Goal: Information Seeking & Learning: Learn about a topic

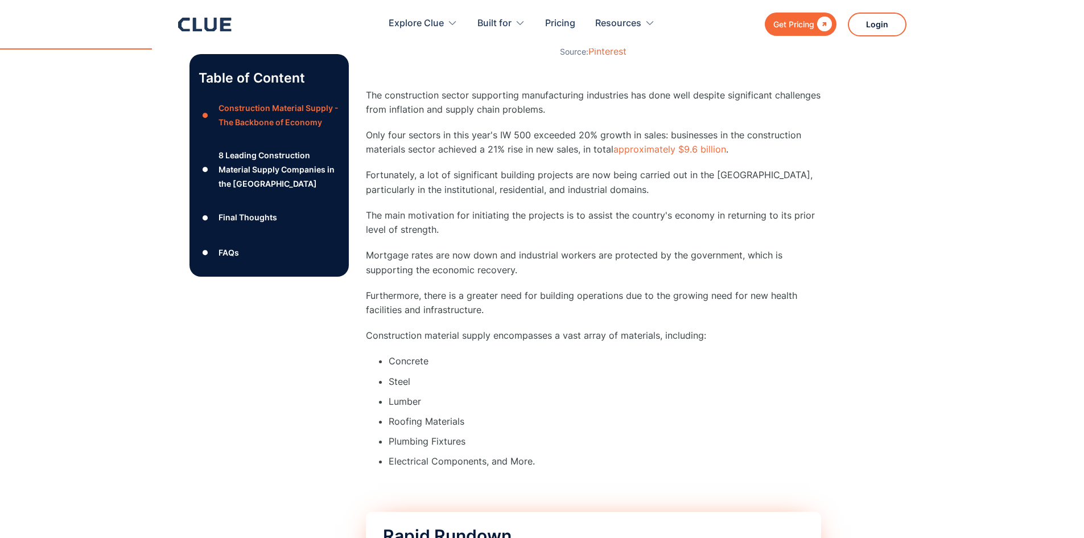
scroll to position [1252, 0]
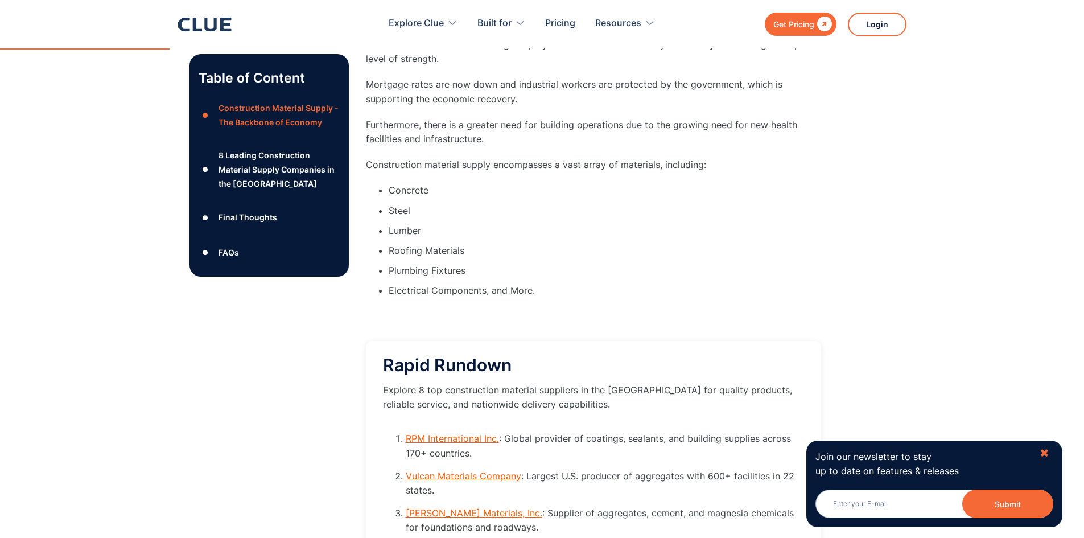
click at [1045, 452] on div "✖" at bounding box center [1045, 453] width 10 height 14
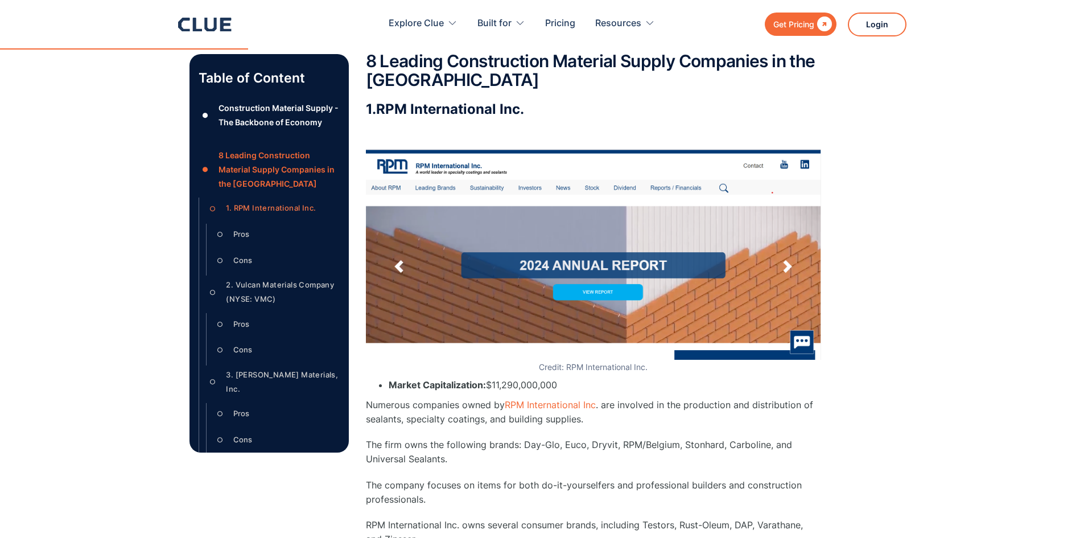
scroll to position [1935, 0]
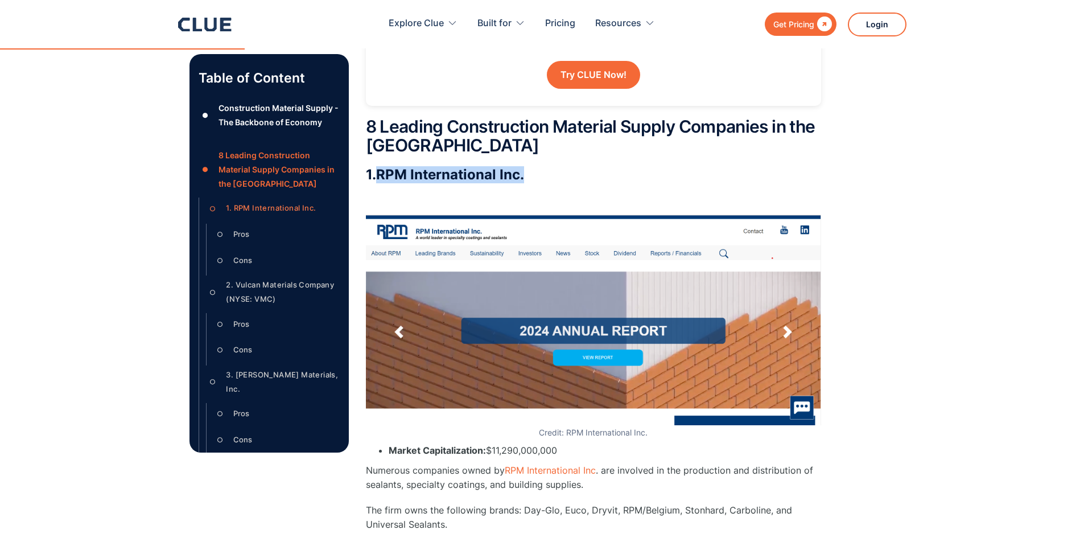
drag, startPoint x: 381, startPoint y: 179, endPoint x: 544, endPoint y: 181, distance: 162.8
click at [544, 181] on h3 "1. RPM International Inc ." at bounding box center [593, 174] width 455 height 17
copy h3 "RPM International Inc ."
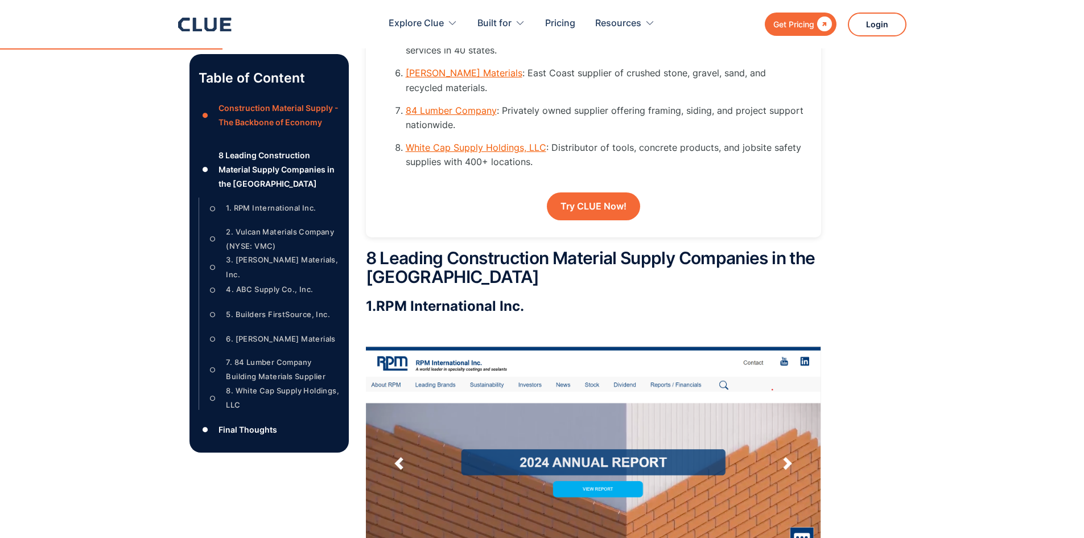
scroll to position [1707, 0]
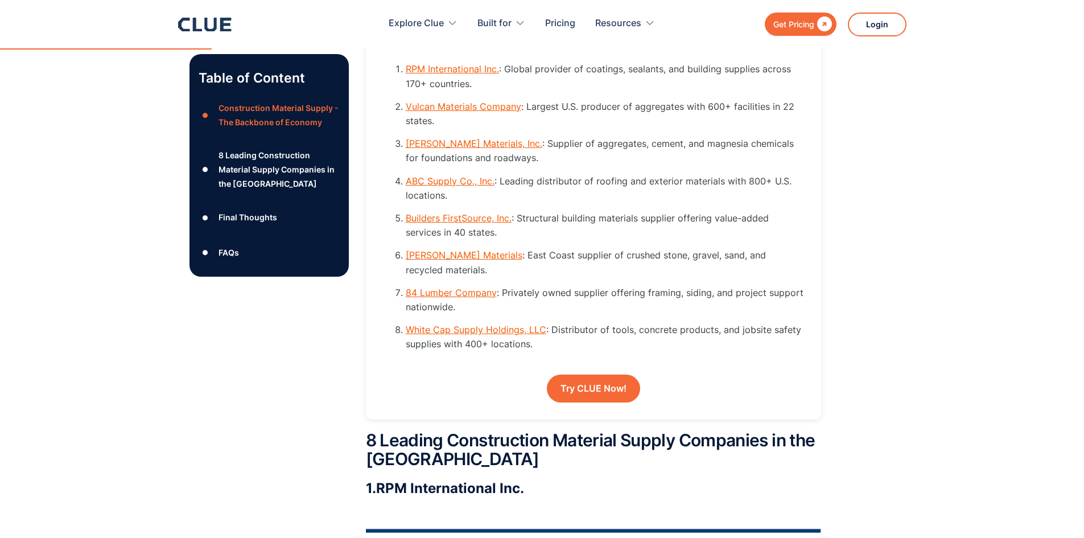
scroll to position [1593, 0]
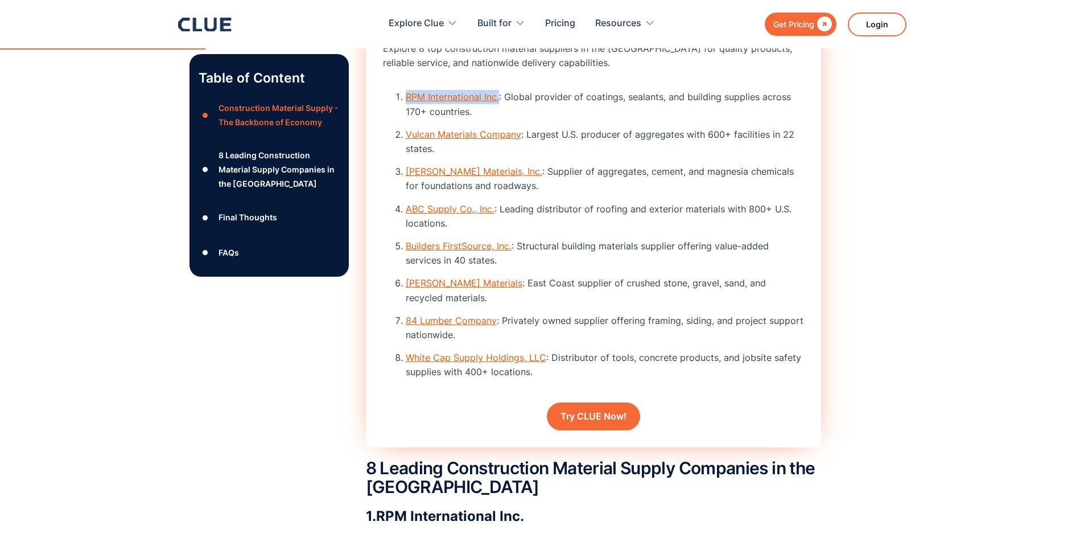
drag, startPoint x: 403, startPoint y: 114, endPoint x: 499, endPoint y: 113, distance: 95.6
click at [499, 113] on li "RPM International Inc. : Global provider of coatings, sealants, and building su…" at bounding box center [605, 104] width 398 height 28
copy link "RPM International Inc."
